Goal: Task Accomplishment & Management: Complete application form

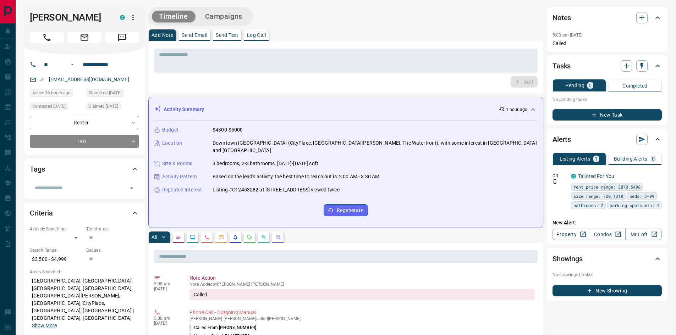
click at [608, 120] on button "New Task" at bounding box center [607, 114] width 109 height 11
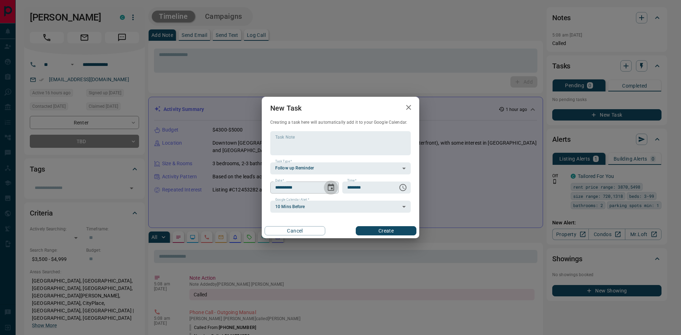
click at [333, 189] on icon "Choose date, selected date is Oct 14, 2025" at bounding box center [331, 187] width 9 height 9
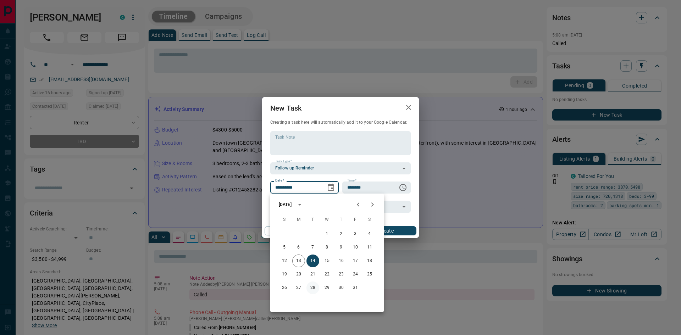
click at [313, 287] on button "28" at bounding box center [313, 288] width 13 height 13
type input "**********"
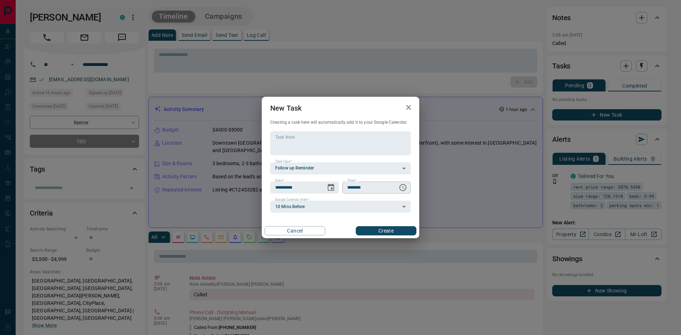
click at [402, 188] on icon "Choose time, selected time is 6:00 AM" at bounding box center [403, 187] width 9 height 9
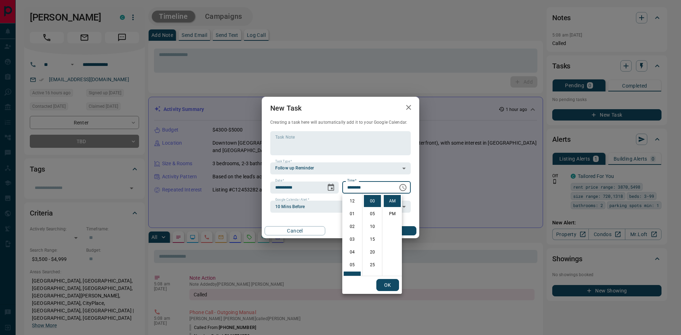
scroll to position [77, 0]
click at [354, 216] on li "07" at bounding box center [352, 214] width 17 height 12
click at [392, 212] on li "PM" at bounding box center [392, 214] width 17 height 12
type input "********"
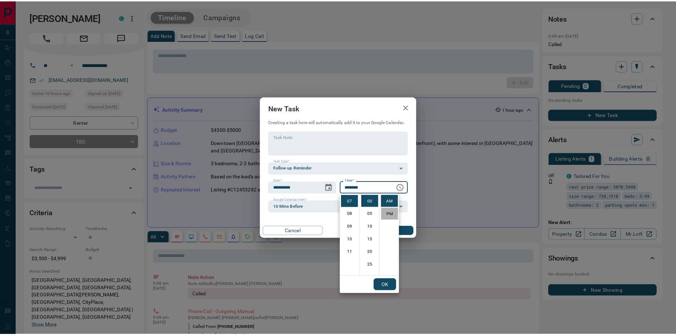
scroll to position [11, 0]
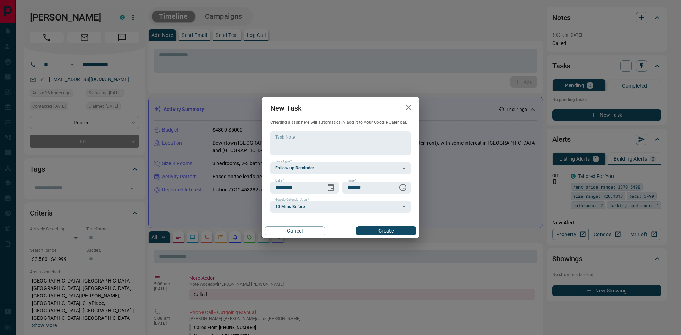
click at [388, 231] on button "Create" at bounding box center [386, 230] width 61 height 9
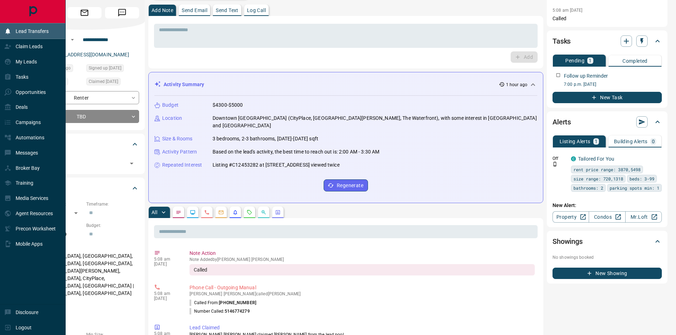
scroll to position [0, 0]
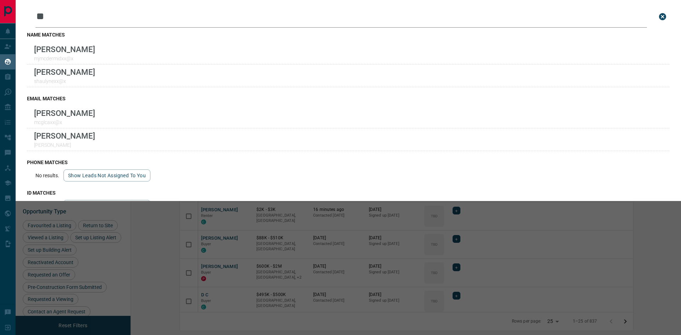
scroll to position [267, 542]
click at [659, 18] on icon "close search bar" at bounding box center [663, 16] width 9 height 9
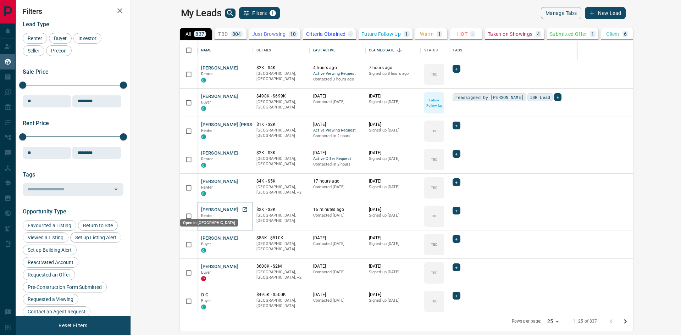
click at [242, 209] on icon "Open in New Tab" at bounding box center [245, 210] width 6 height 6
click at [242, 238] on icon "Open in New Tab" at bounding box center [245, 238] width 6 height 6
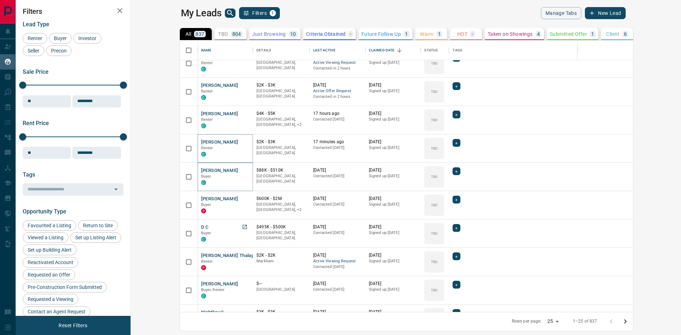
scroll to position [71, 0]
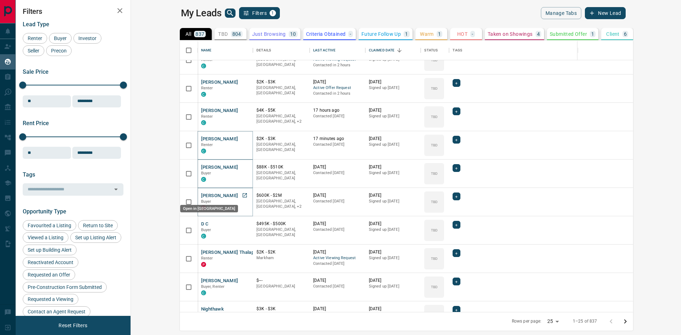
click at [242, 196] on icon "Open in New Tab" at bounding box center [245, 196] width 6 height 6
